Goal: Check status: Check status

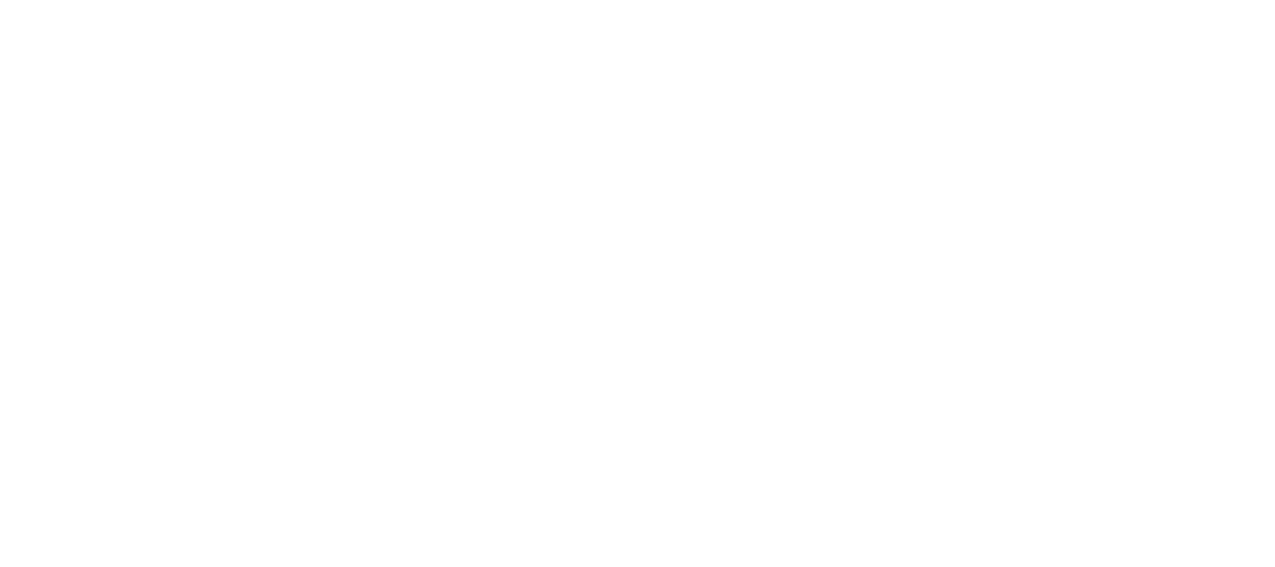
select select
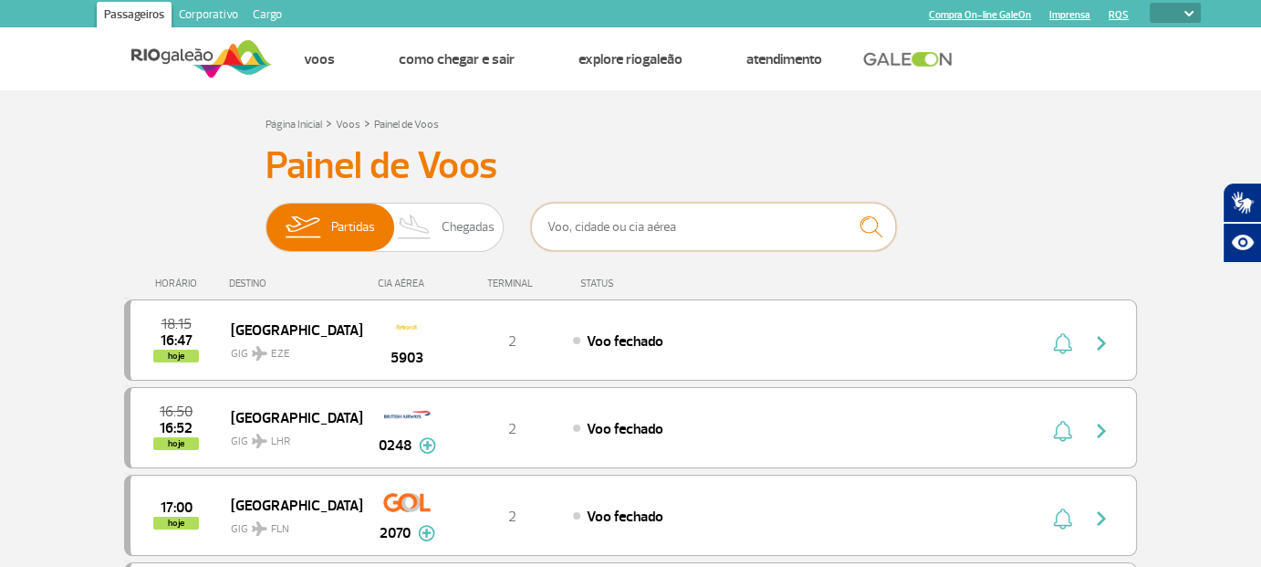
click at [630, 232] on input "text" at bounding box center [713, 227] width 365 height 48
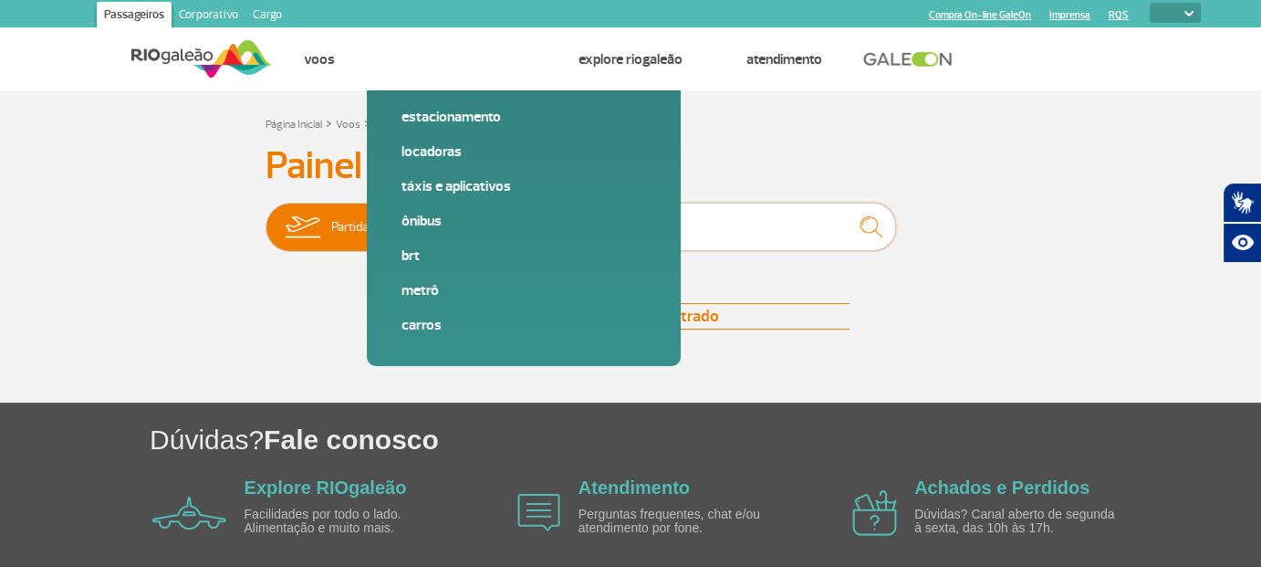
type input "2060"
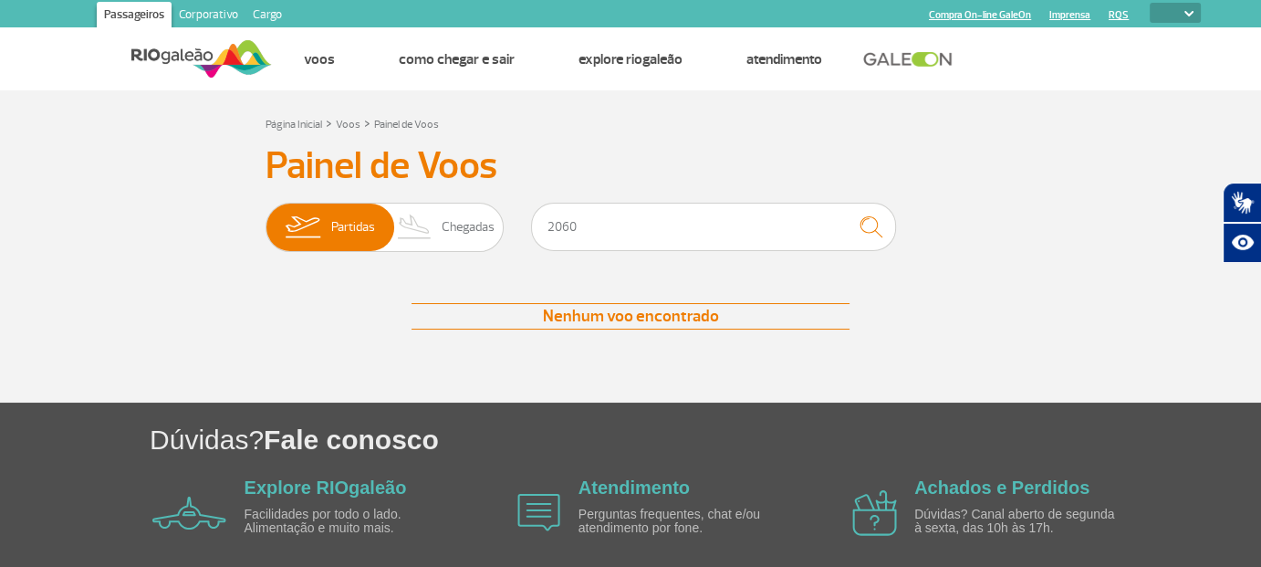
click at [958, 134] on div "Página Inicial > Voos > Painel de Voos Painel de Voos Partidas Chegadas 2060 Ne…" at bounding box center [630, 257] width 1040 height 290
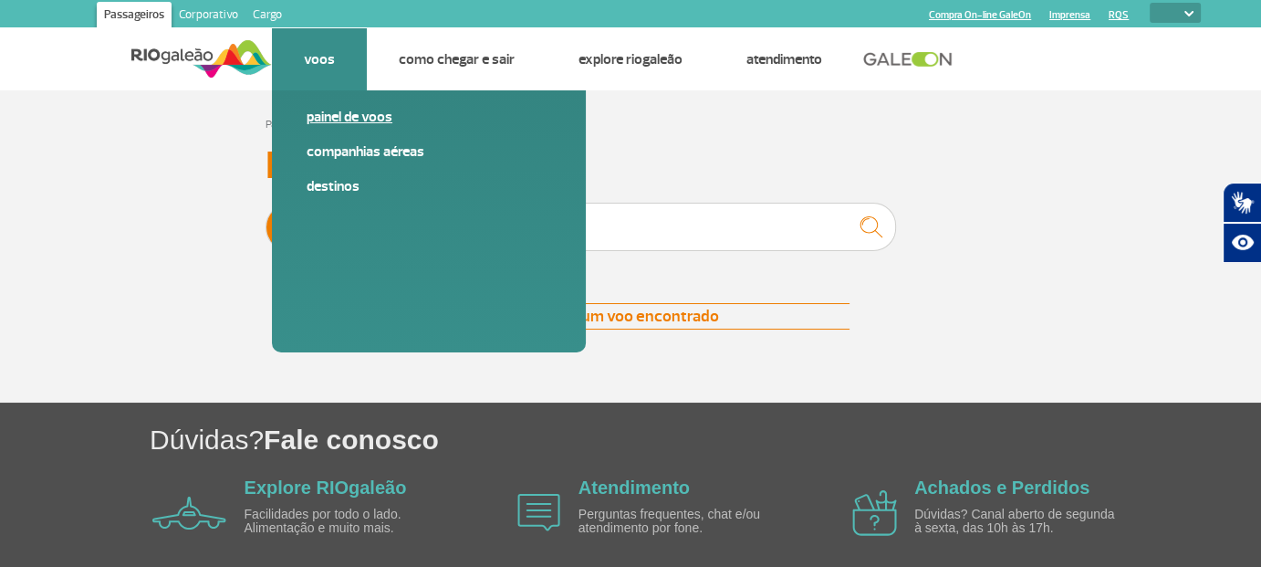
click at [327, 123] on link "Painel de voos" at bounding box center [429, 117] width 245 height 20
